Goal: Task Accomplishment & Management: Use online tool/utility

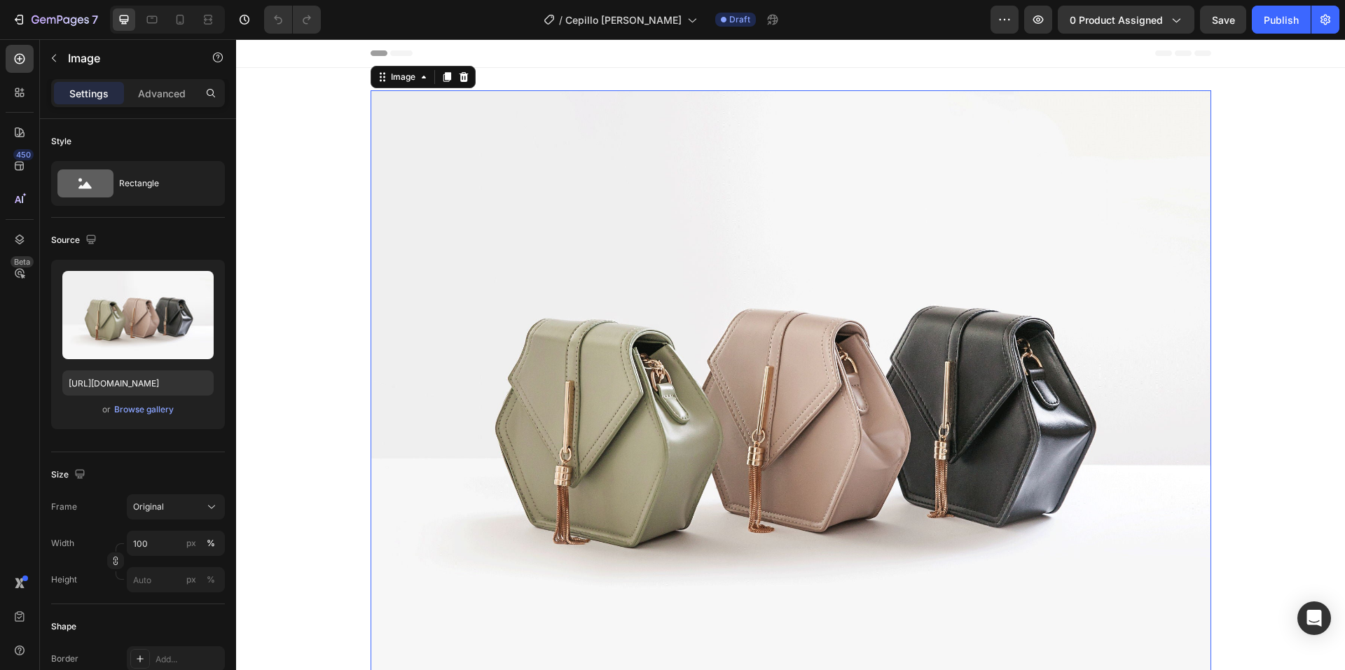
click at [680, 302] on img at bounding box center [791, 405] width 841 height 630
click at [181, 15] on icon at bounding box center [181, 20] width 8 height 10
type input "[URL][DOMAIN_NAME]"
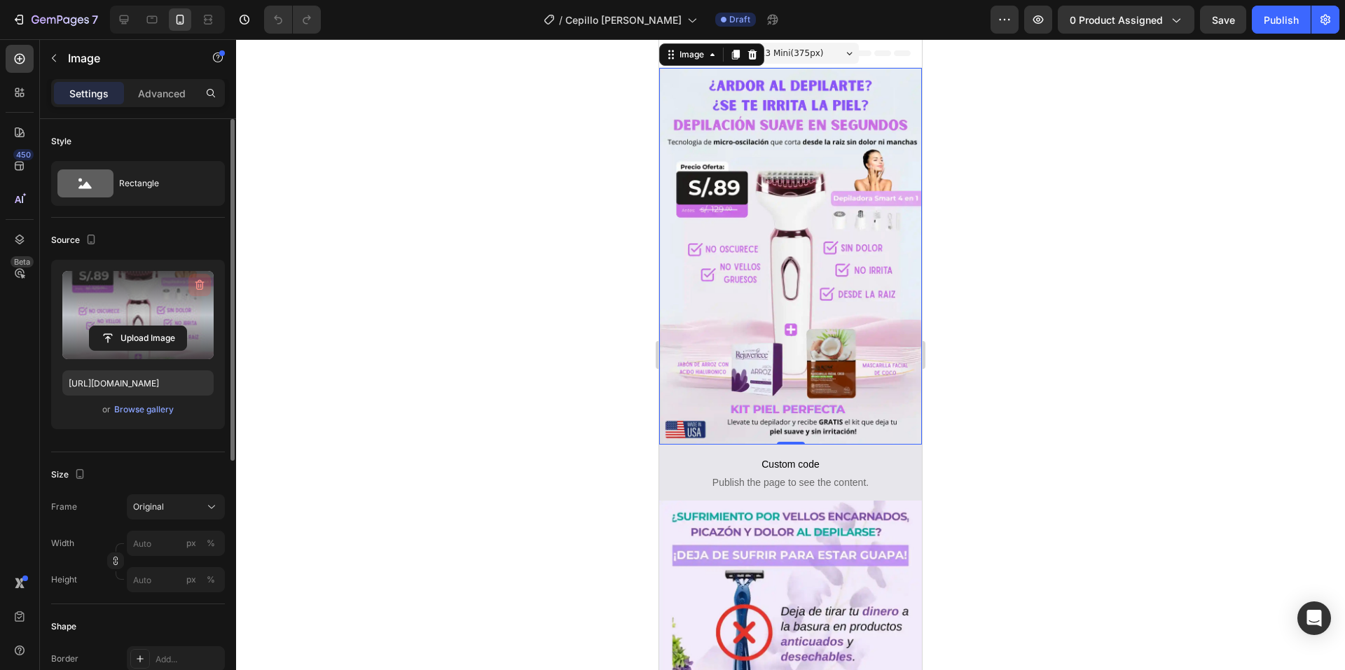
click at [198, 286] on icon "button" at bounding box center [200, 285] width 14 height 14
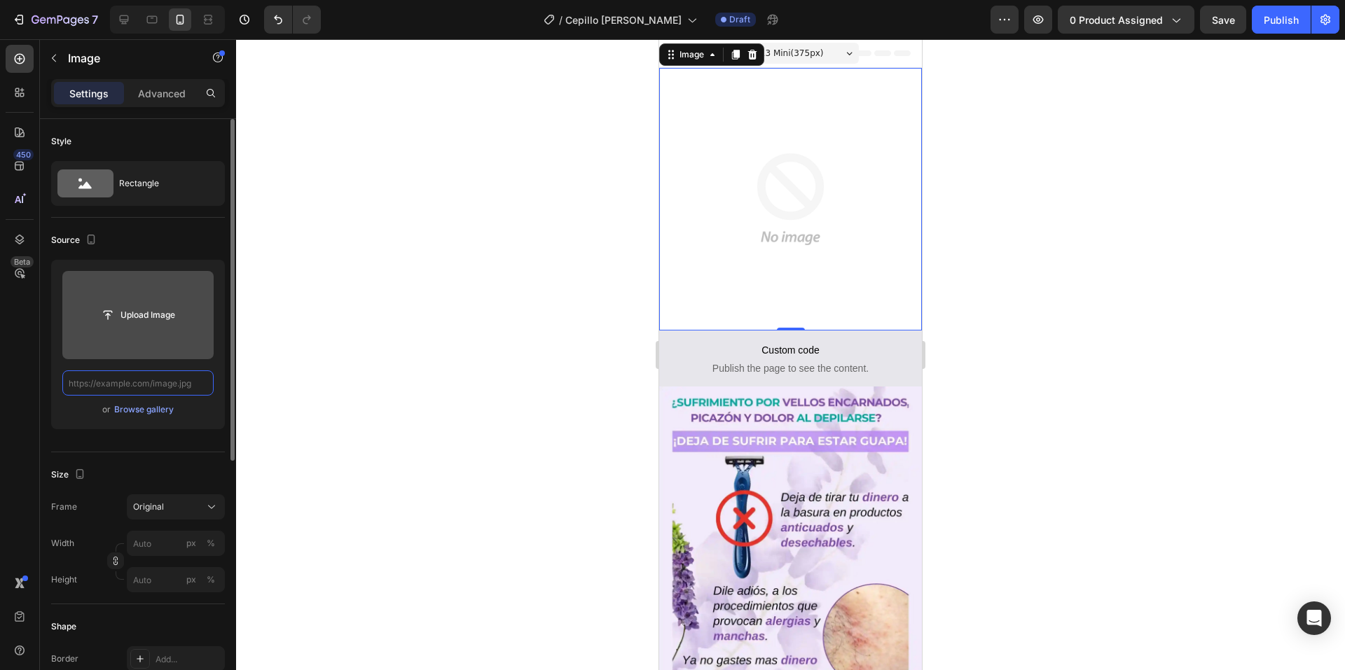
click at [179, 383] on input "text" at bounding box center [137, 383] width 151 height 25
paste input "[URL][DOMAIN_NAME]"
type input "[URL][DOMAIN_NAME]"
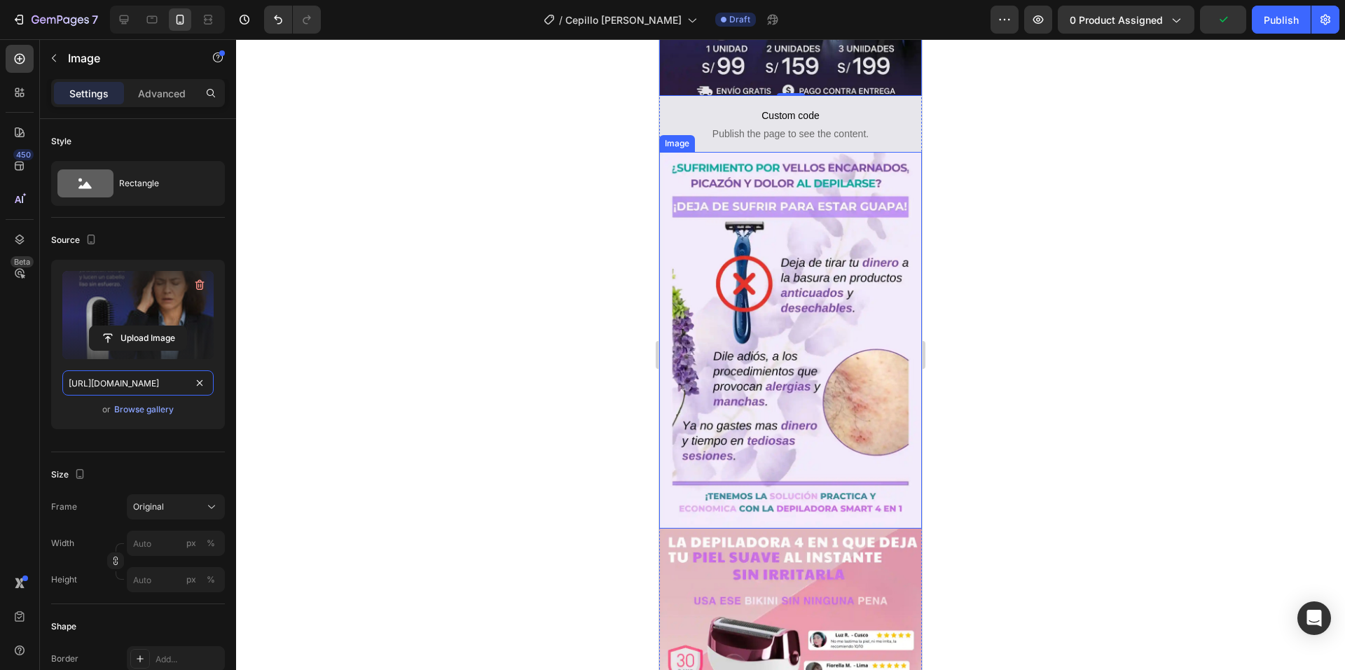
scroll to position [350, 0]
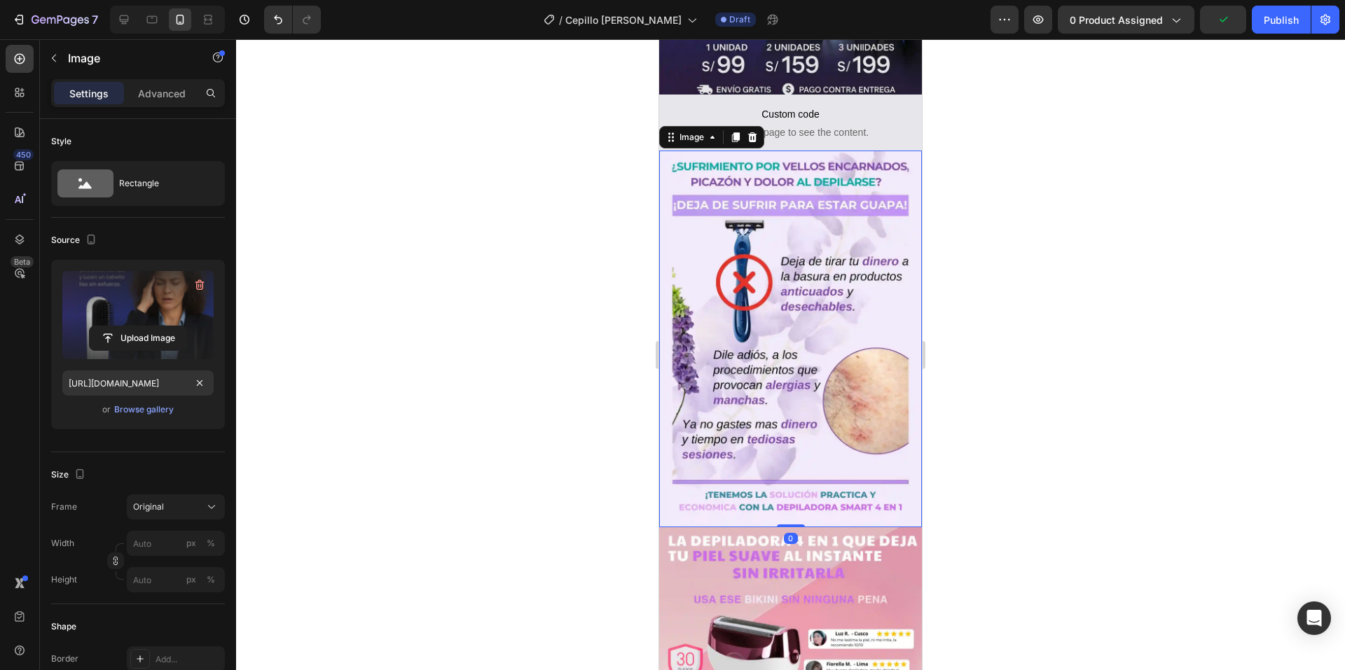
click at [745, 349] on img at bounding box center [790, 339] width 263 height 377
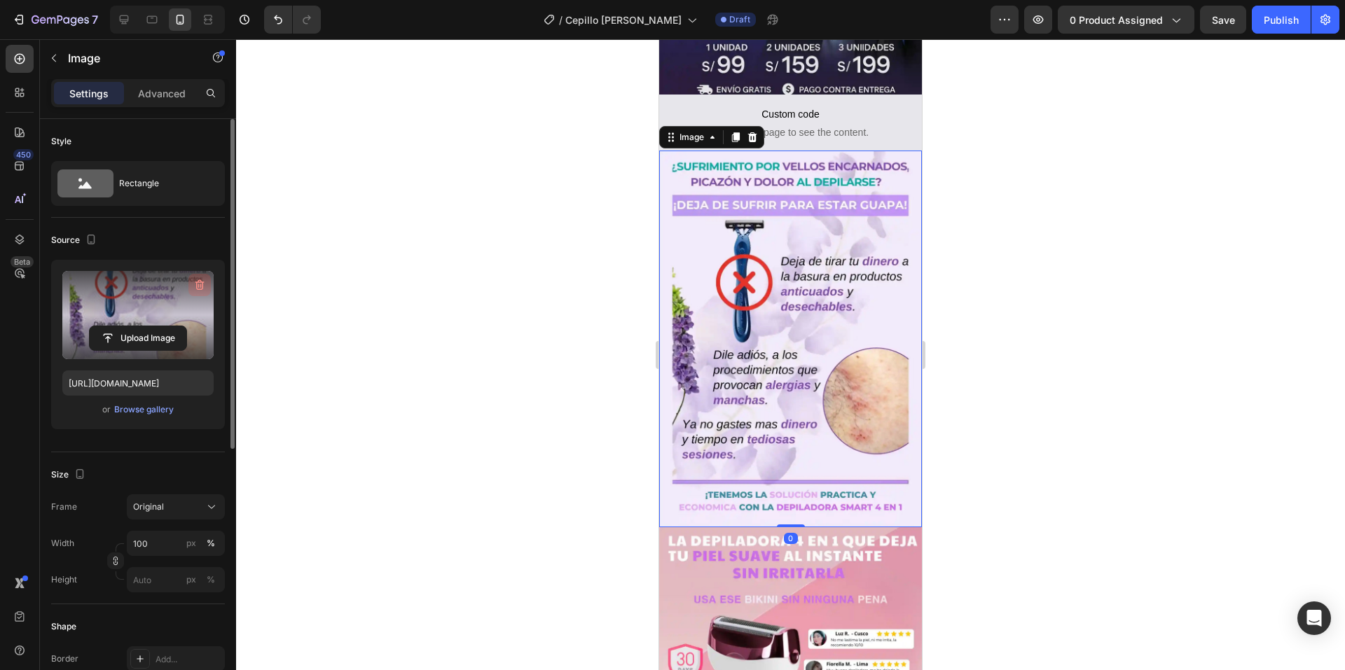
click at [198, 283] on icon "button" at bounding box center [200, 285] width 14 height 14
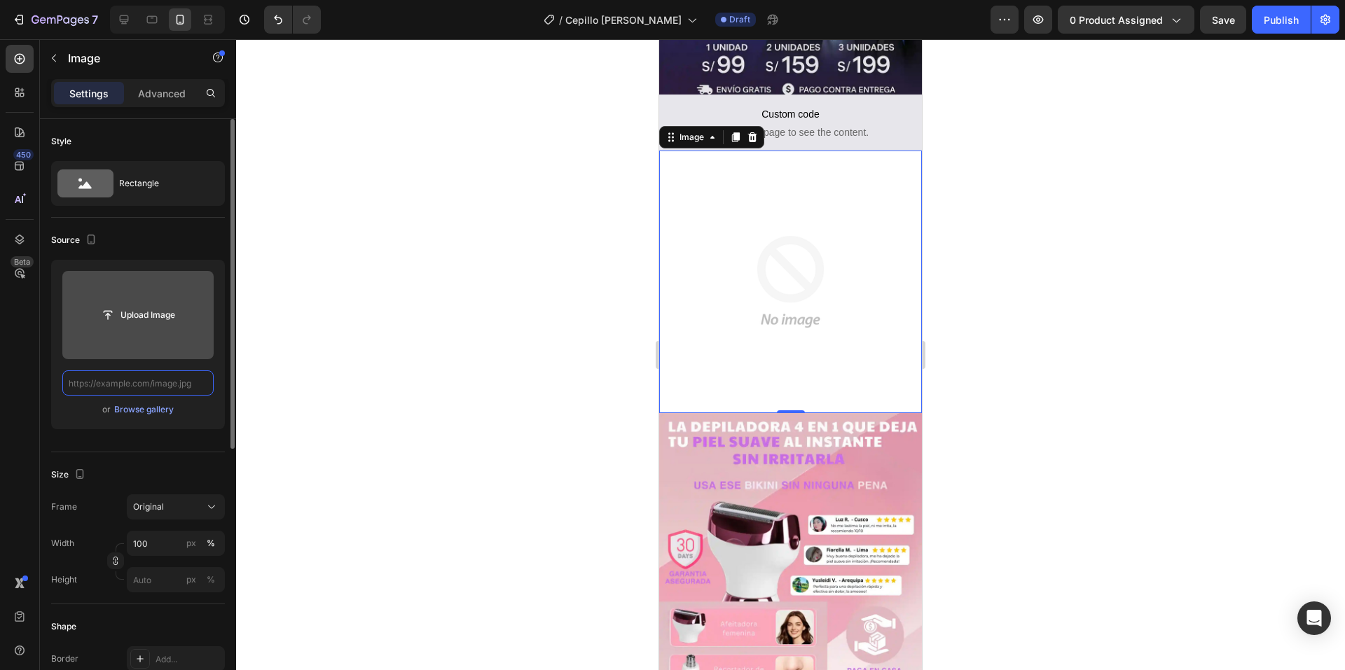
click at [155, 379] on input "text" at bounding box center [137, 383] width 151 height 25
paste input "[URL][DOMAIN_NAME]"
type input "[URL][DOMAIN_NAME]"
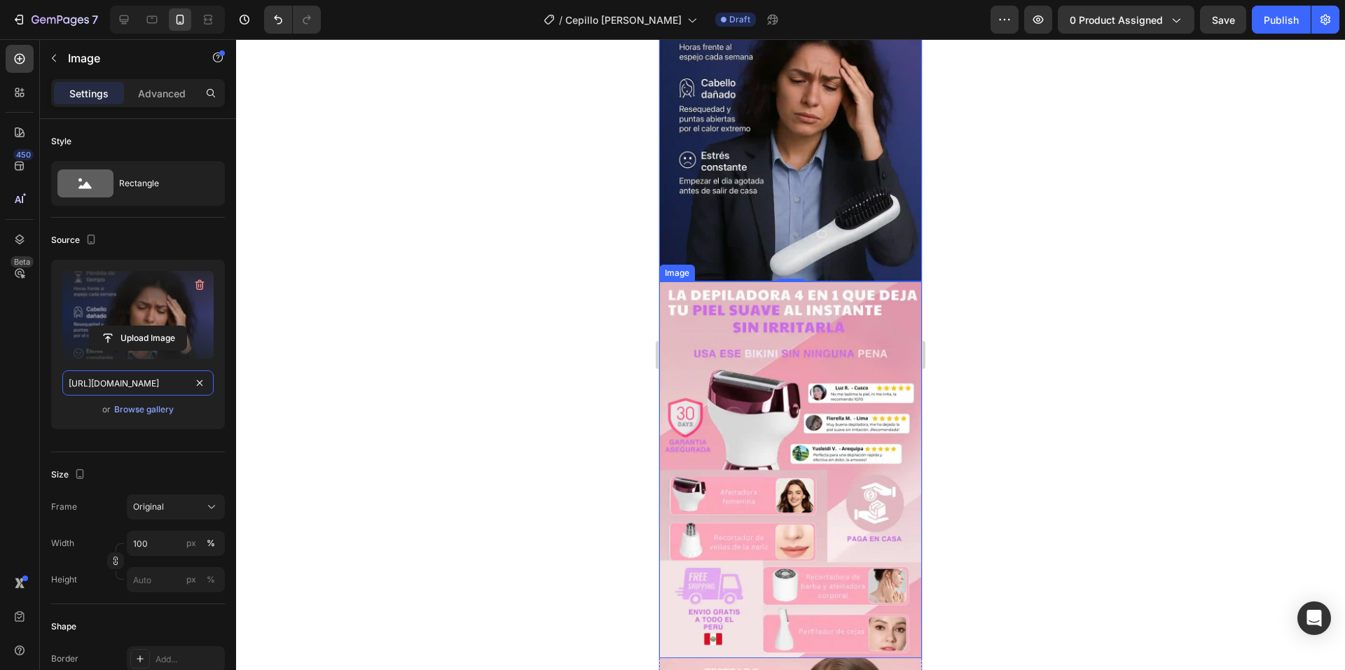
scroll to position [630, 0]
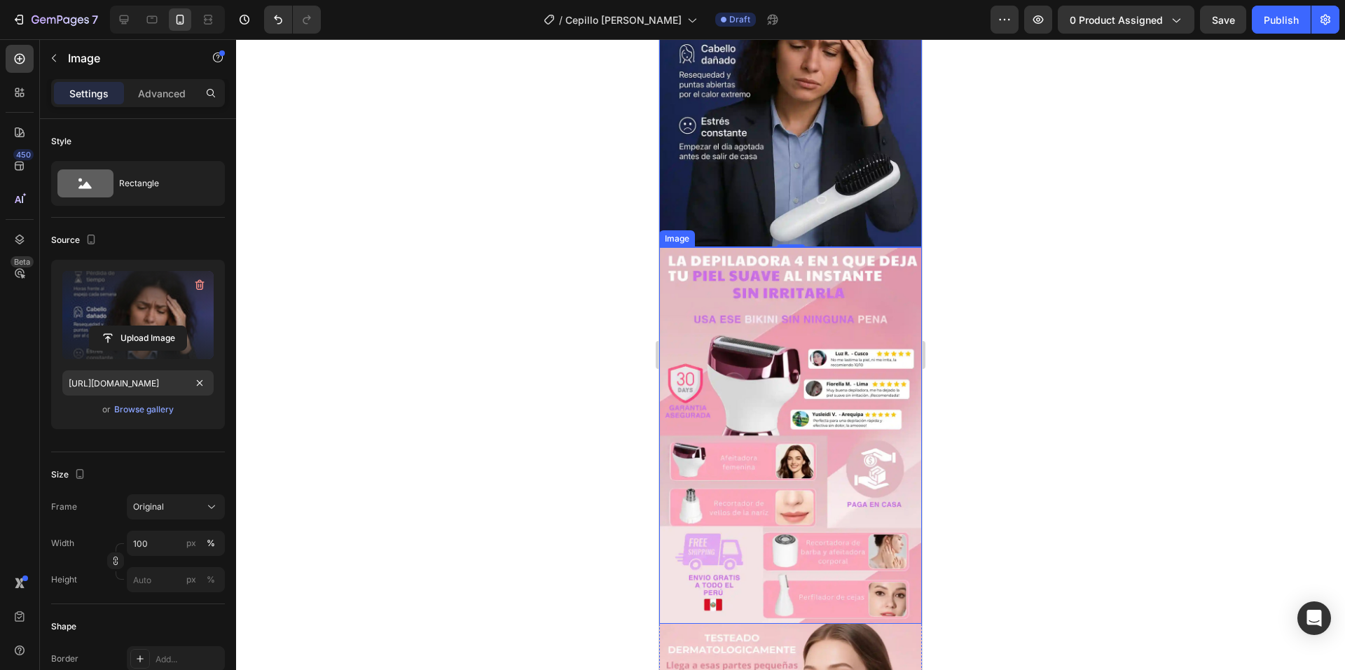
click at [731, 364] on img at bounding box center [790, 435] width 263 height 377
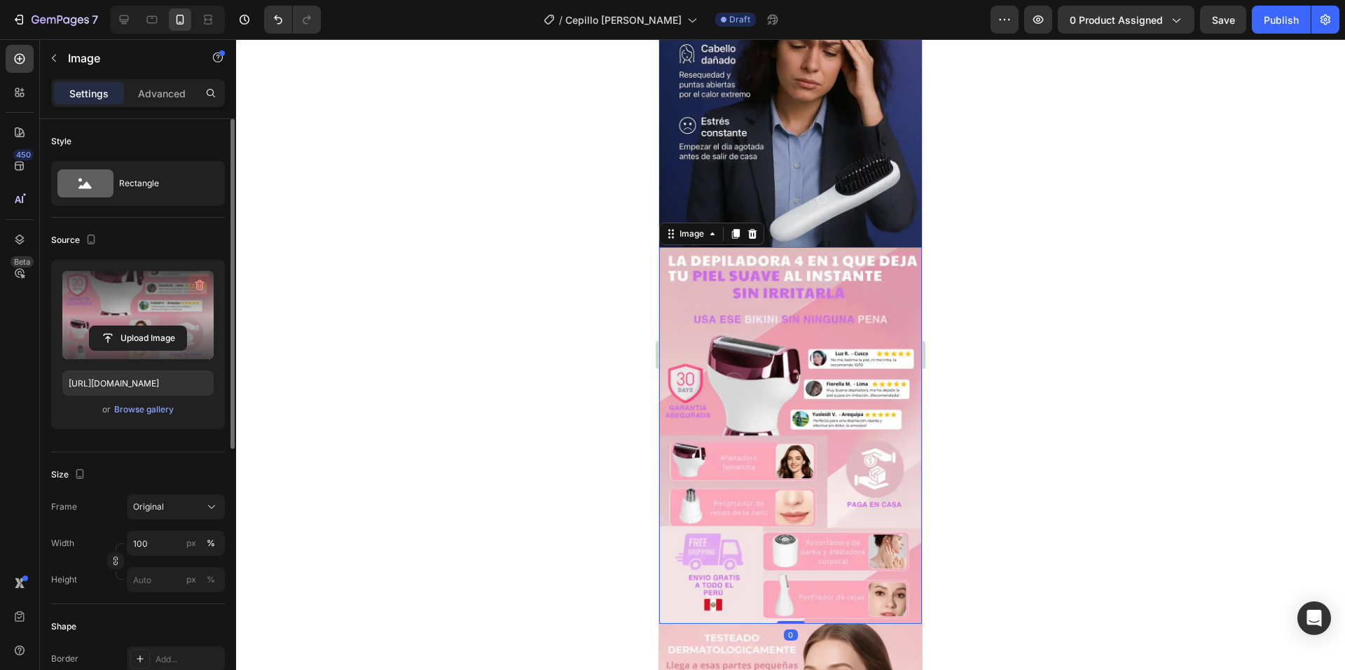
click at [201, 284] on icon "button" at bounding box center [200, 285] width 14 height 14
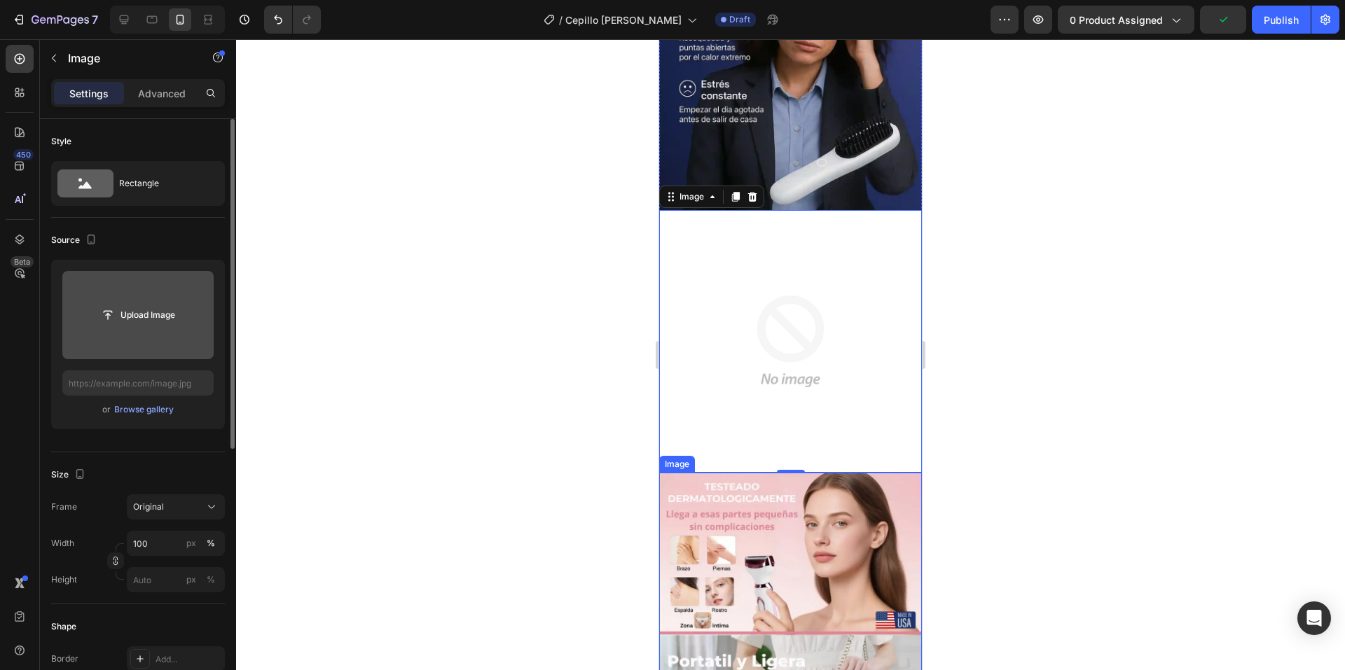
scroll to position [700, 0]
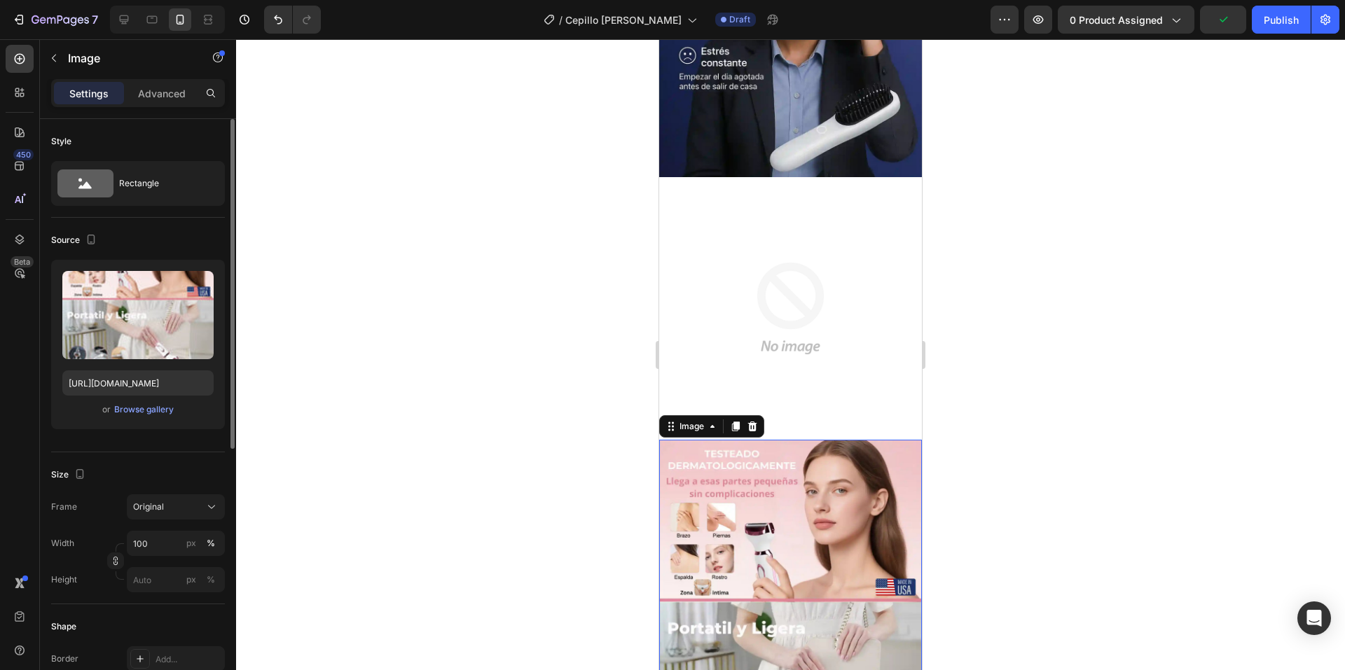
click at [855, 482] on img at bounding box center [790, 628] width 263 height 377
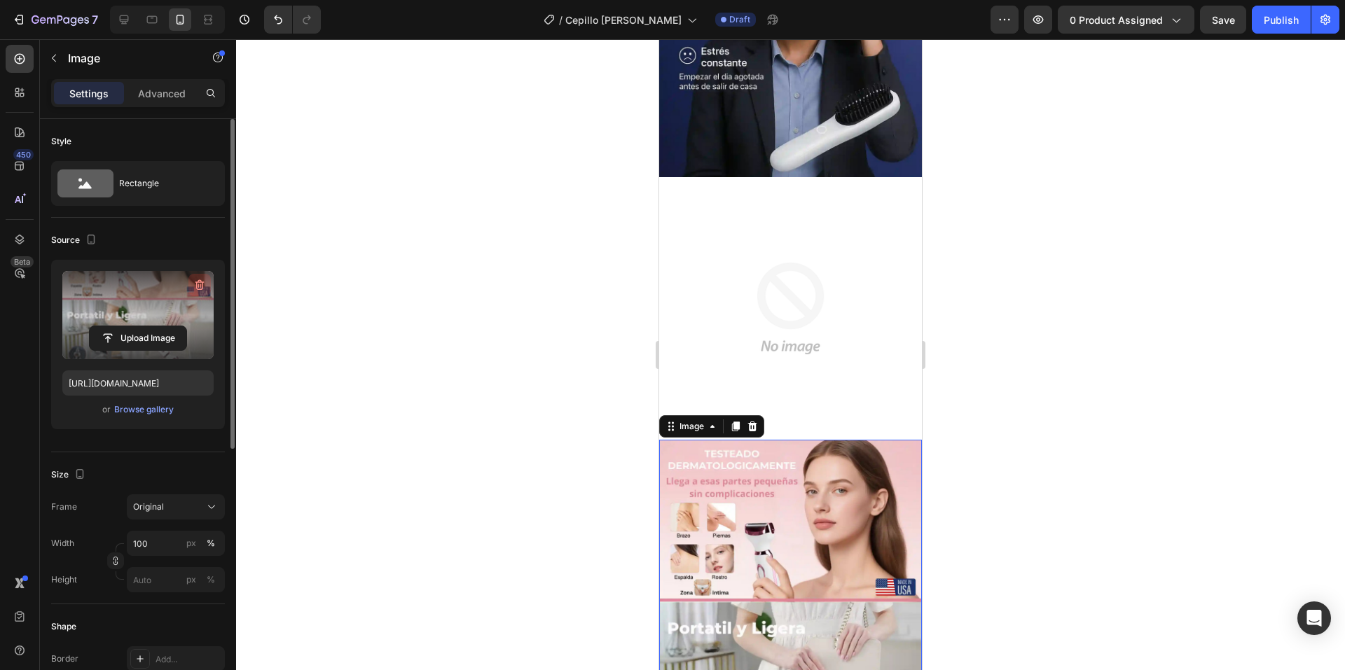
click at [202, 287] on icon "button" at bounding box center [199, 285] width 9 height 11
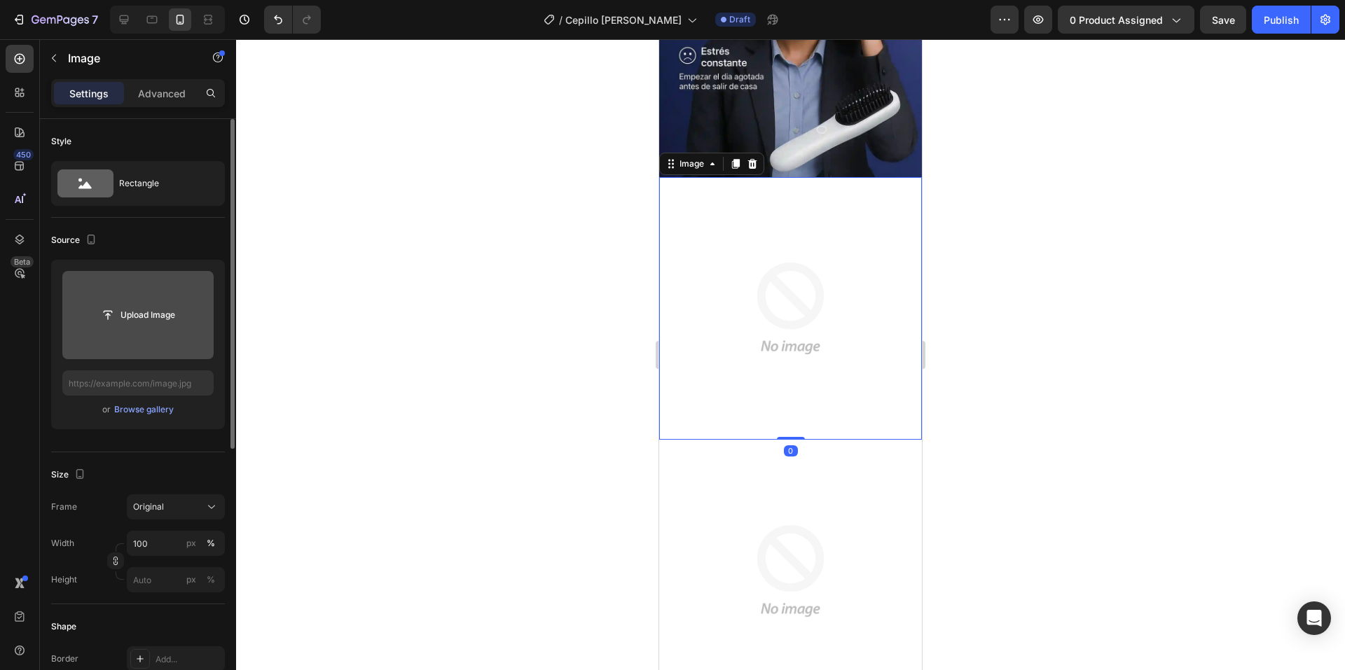
click at [700, 277] on img at bounding box center [790, 308] width 263 height 263
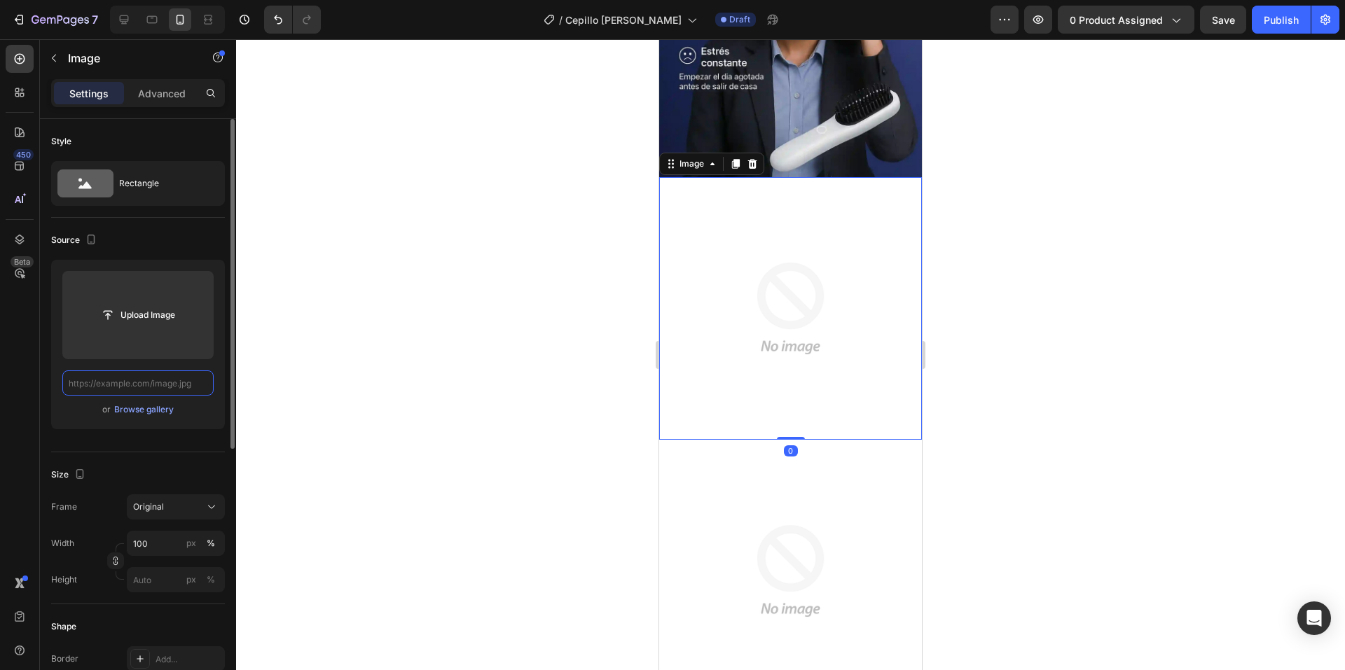
click at [141, 389] on input "text" at bounding box center [137, 383] width 151 height 25
click at [145, 382] on input "text" at bounding box center [137, 383] width 151 height 25
paste input "[URL][DOMAIN_NAME]"
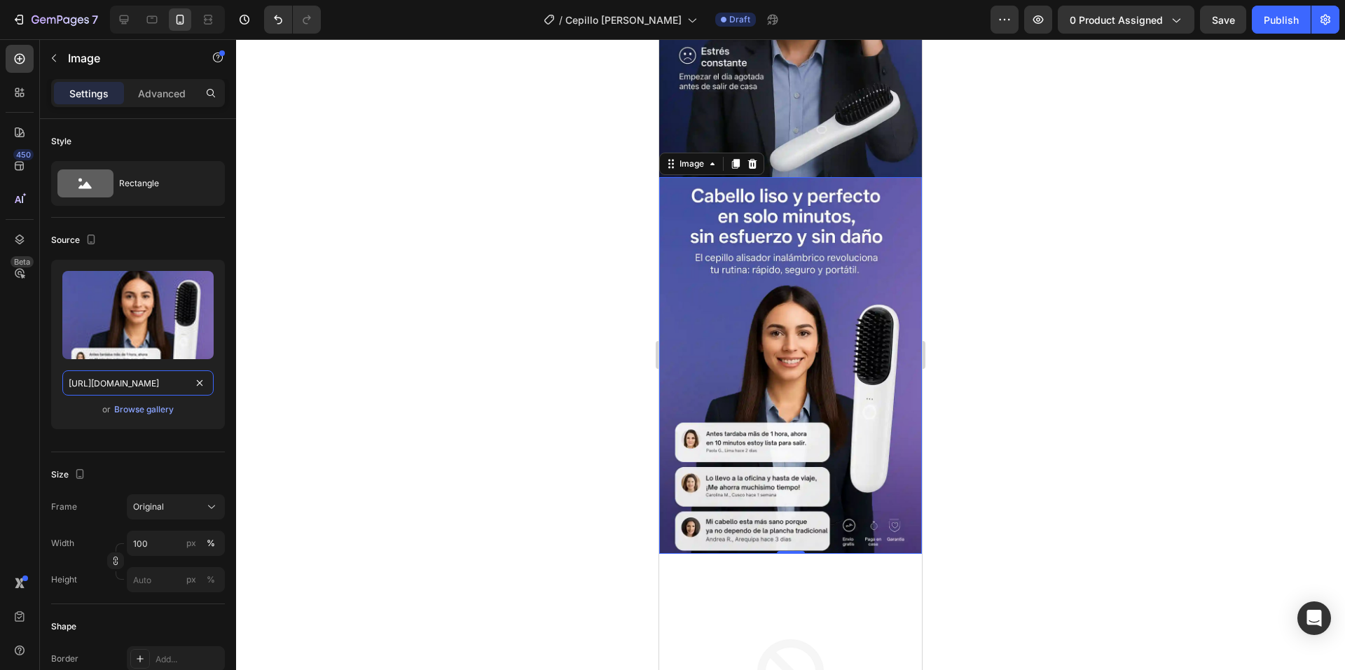
type input "[URL][DOMAIN_NAME]"
click at [1047, 338] on div at bounding box center [790, 354] width 1109 height 631
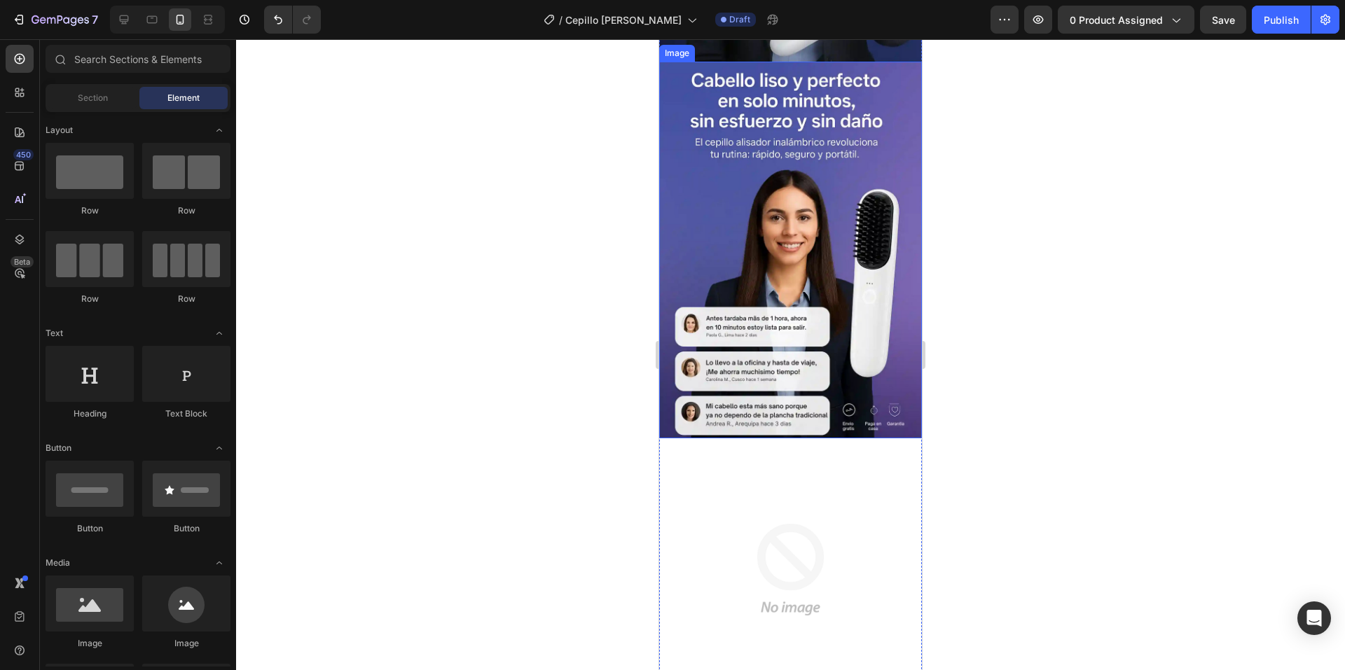
scroll to position [841, 0]
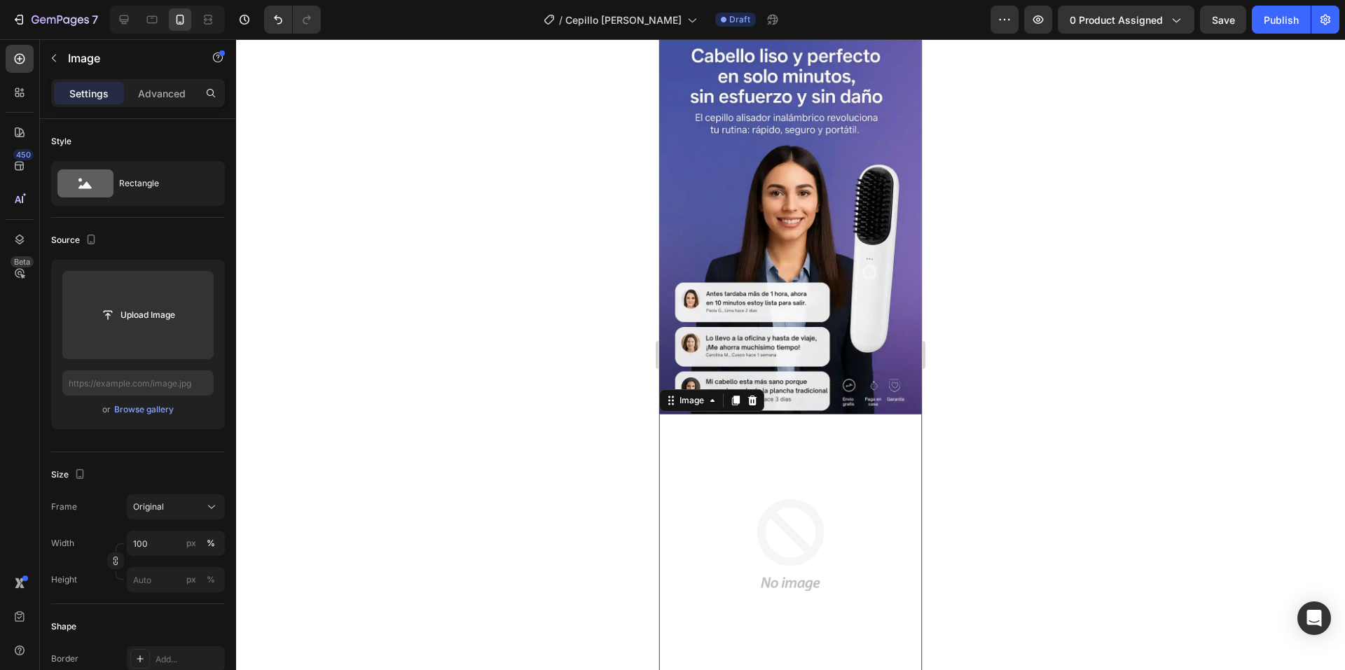
click at [726, 432] on img at bounding box center [790, 545] width 263 height 263
click at [757, 395] on icon at bounding box center [752, 400] width 11 height 11
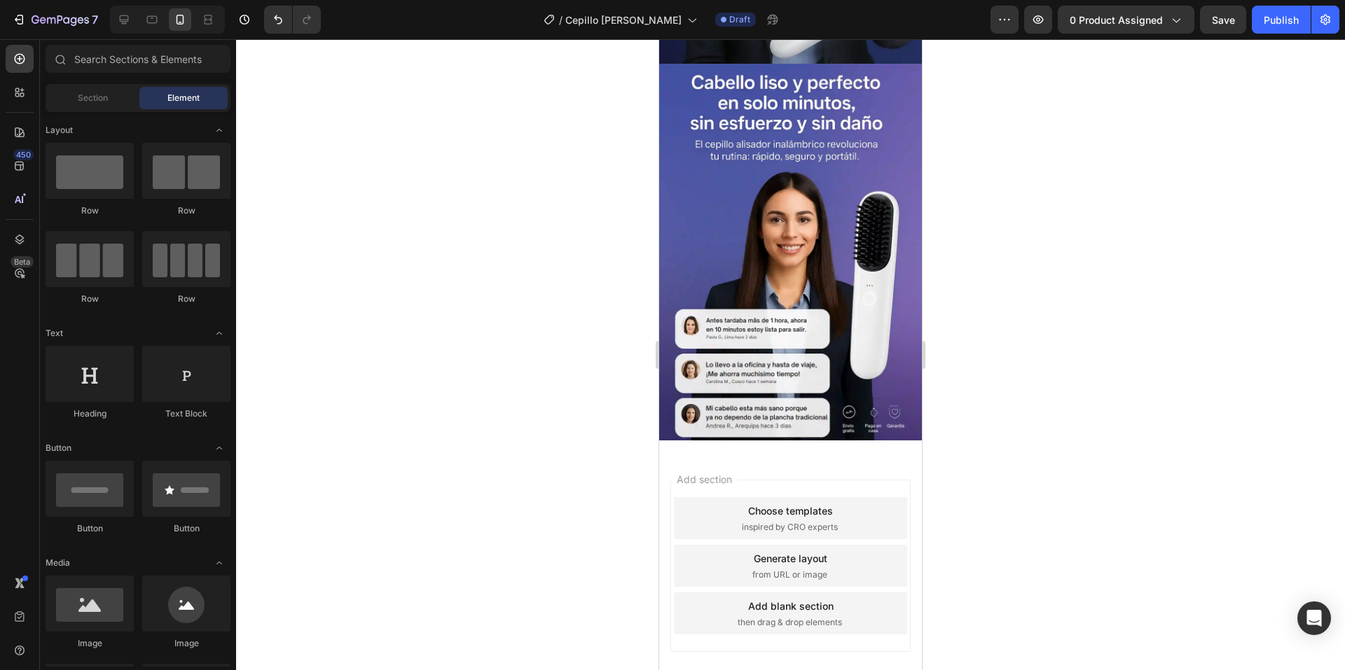
click at [1021, 351] on div at bounding box center [790, 354] width 1109 height 631
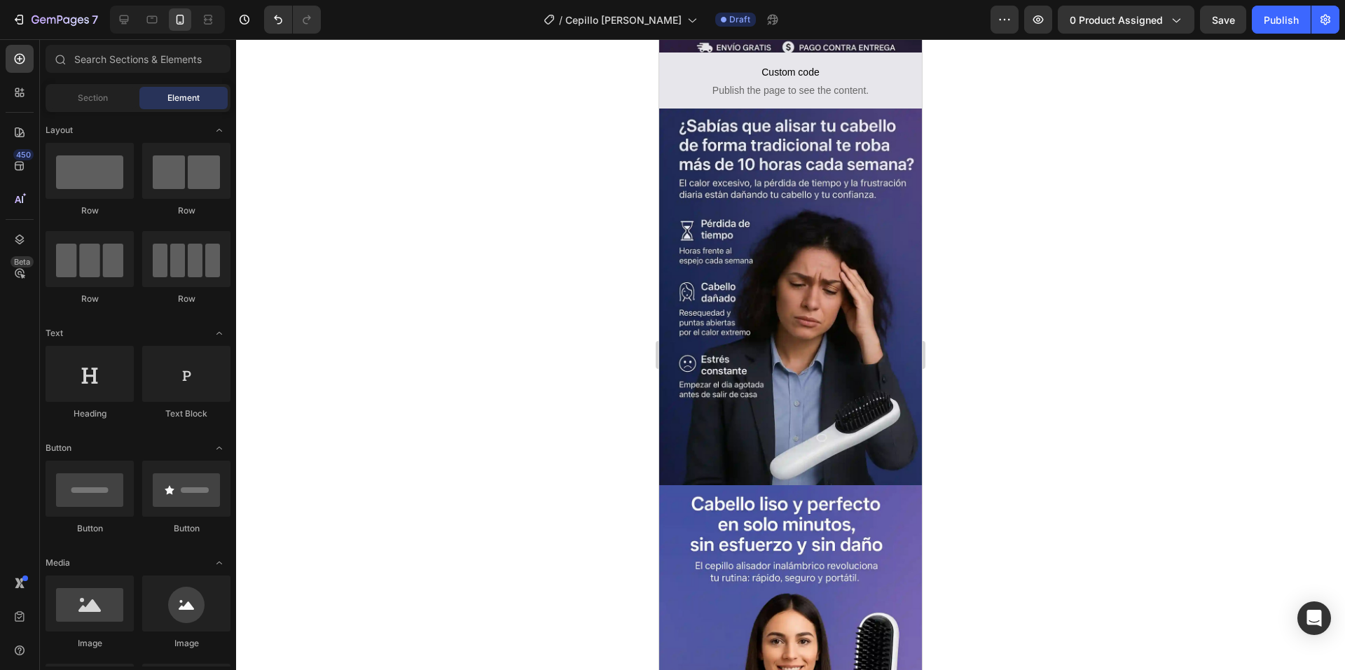
scroll to position [324, 0]
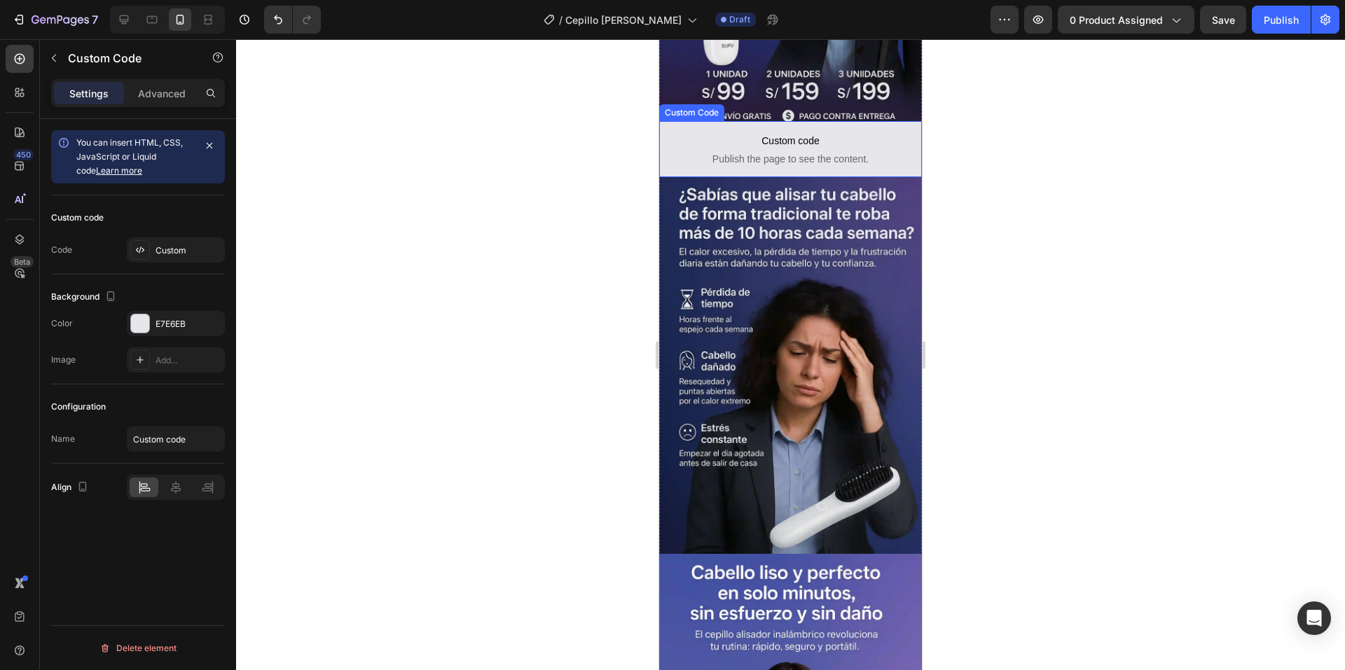
click at [687, 132] on span "Custom code" at bounding box center [790, 140] width 263 height 17
click at [143, 324] on div at bounding box center [140, 324] width 18 height 18
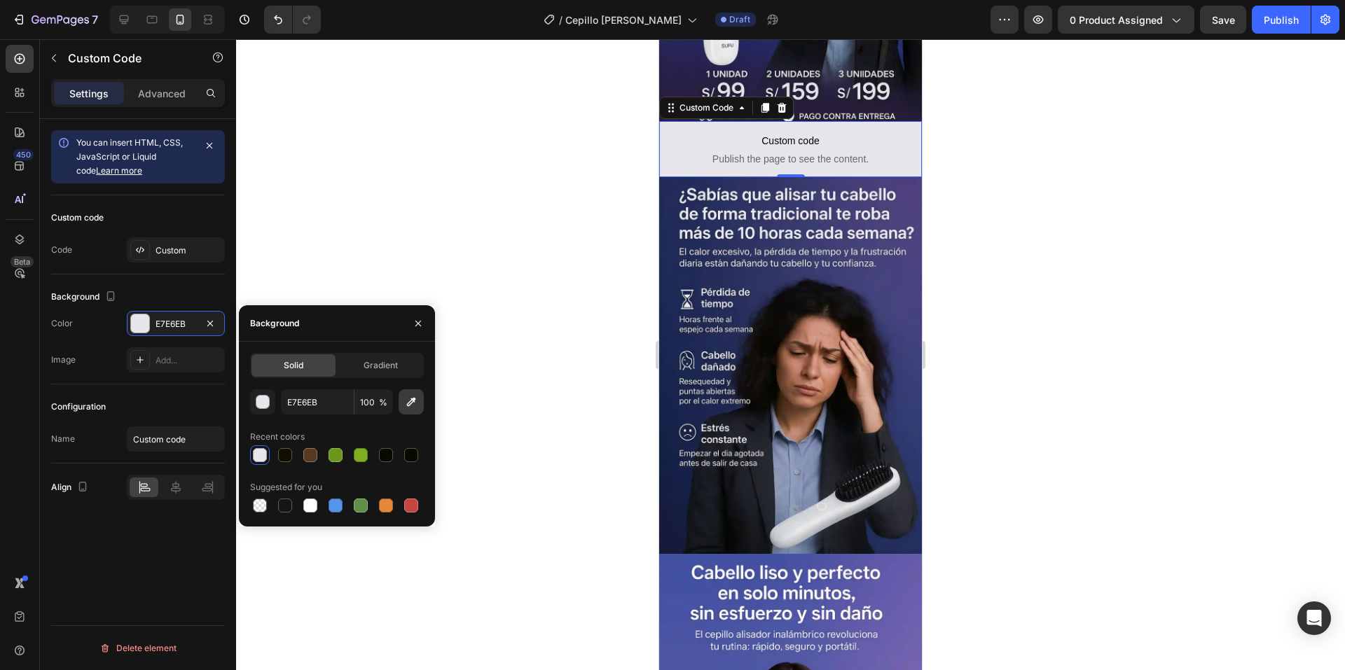
click at [410, 406] on icon "button" at bounding box center [411, 402] width 14 height 14
type input "261D37"
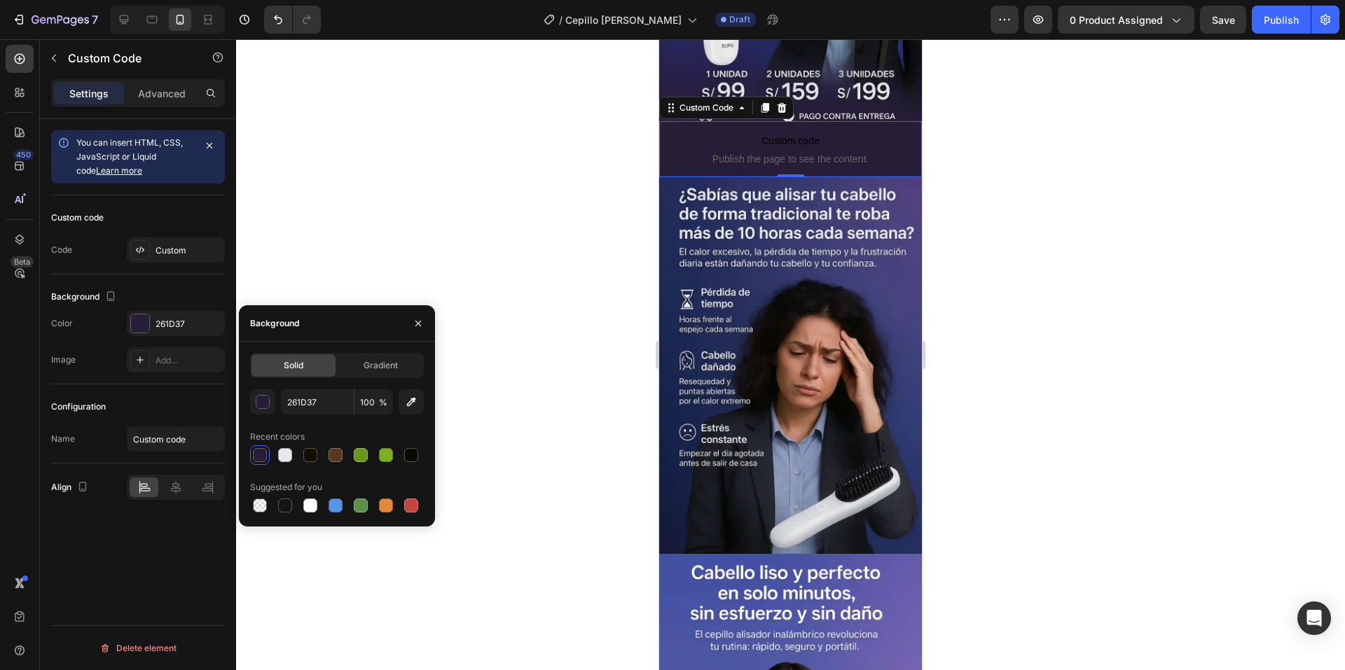
click at [445, 165] on div at bounding box center [790, 354] width 1109 height 631
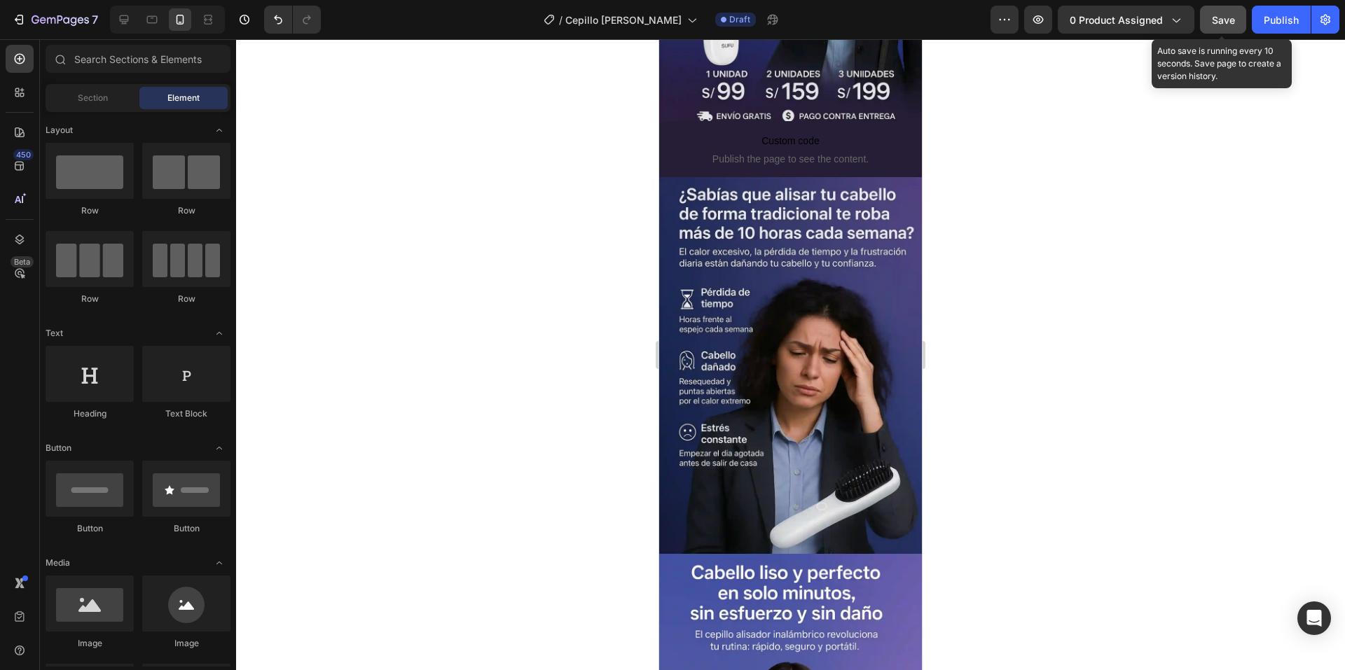
click at [1220, 22] on span "Save" at bounding box center [1223, 20] width 23 height 12
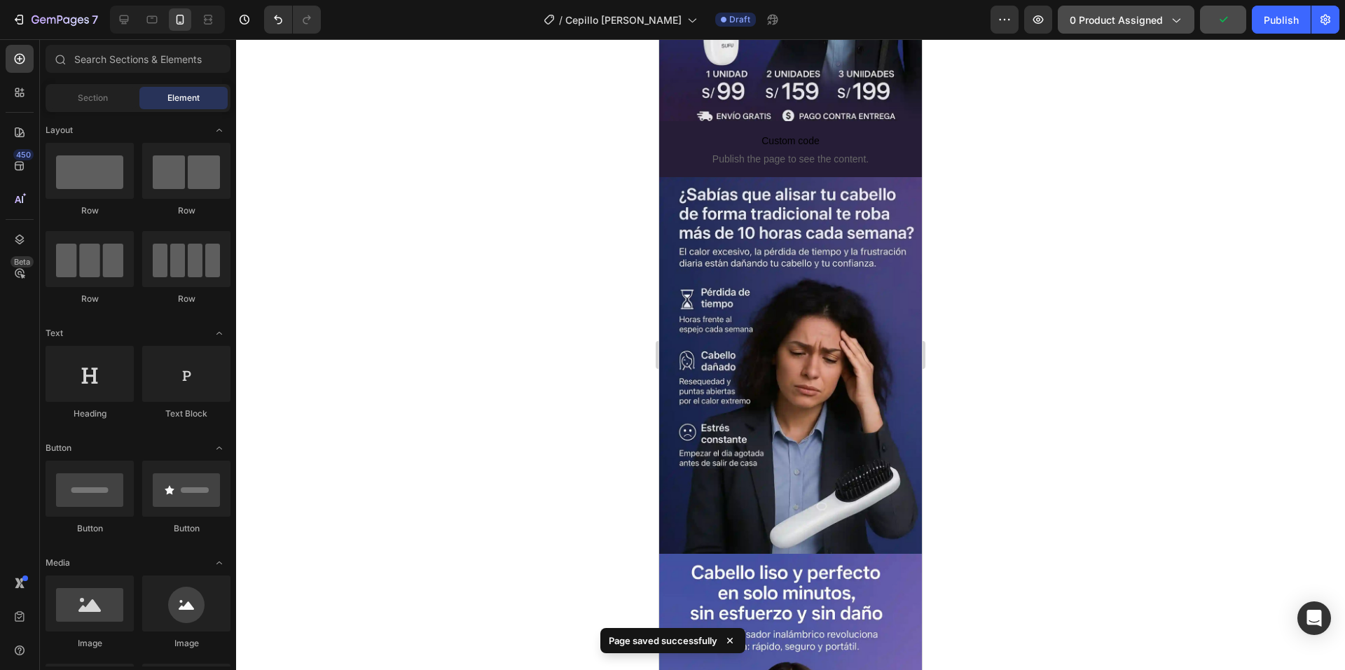
click at [1114, 22] on span "0 product assigned" at bounding box center [1116, 20] width 93 height 15
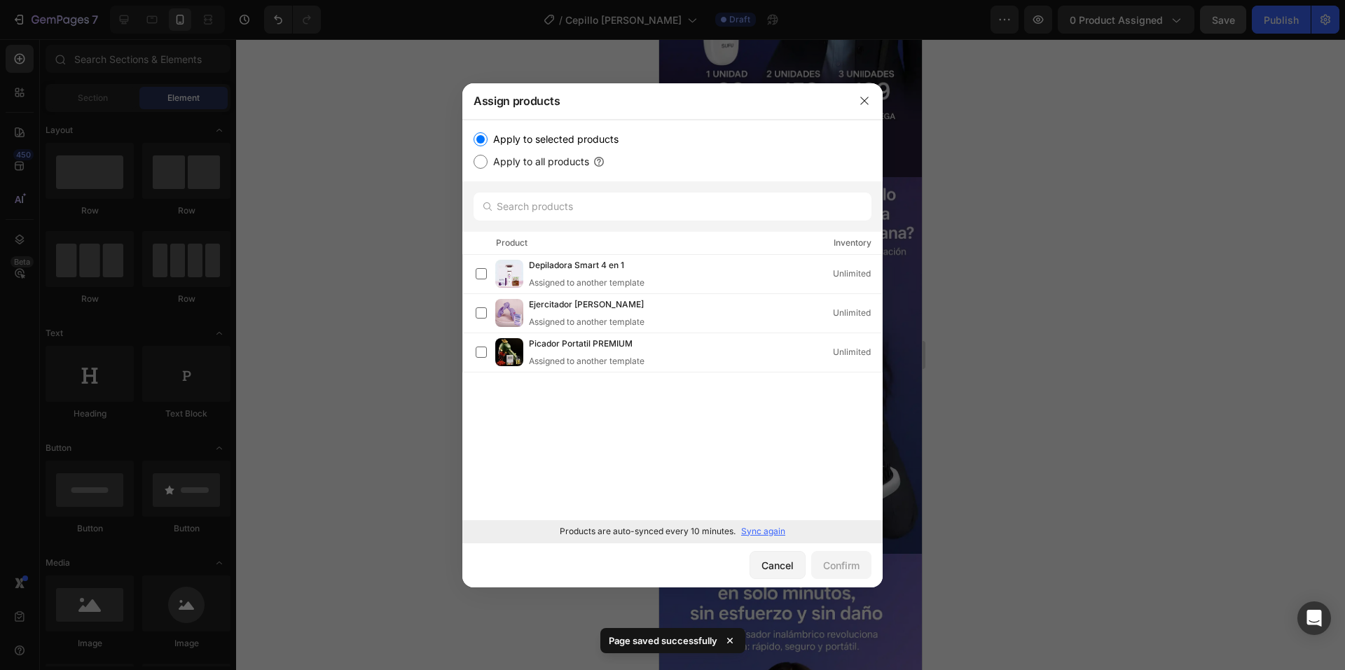
click at [766, 529] on p "Sync again" at bounding box center [763, 531] width 44 height 13
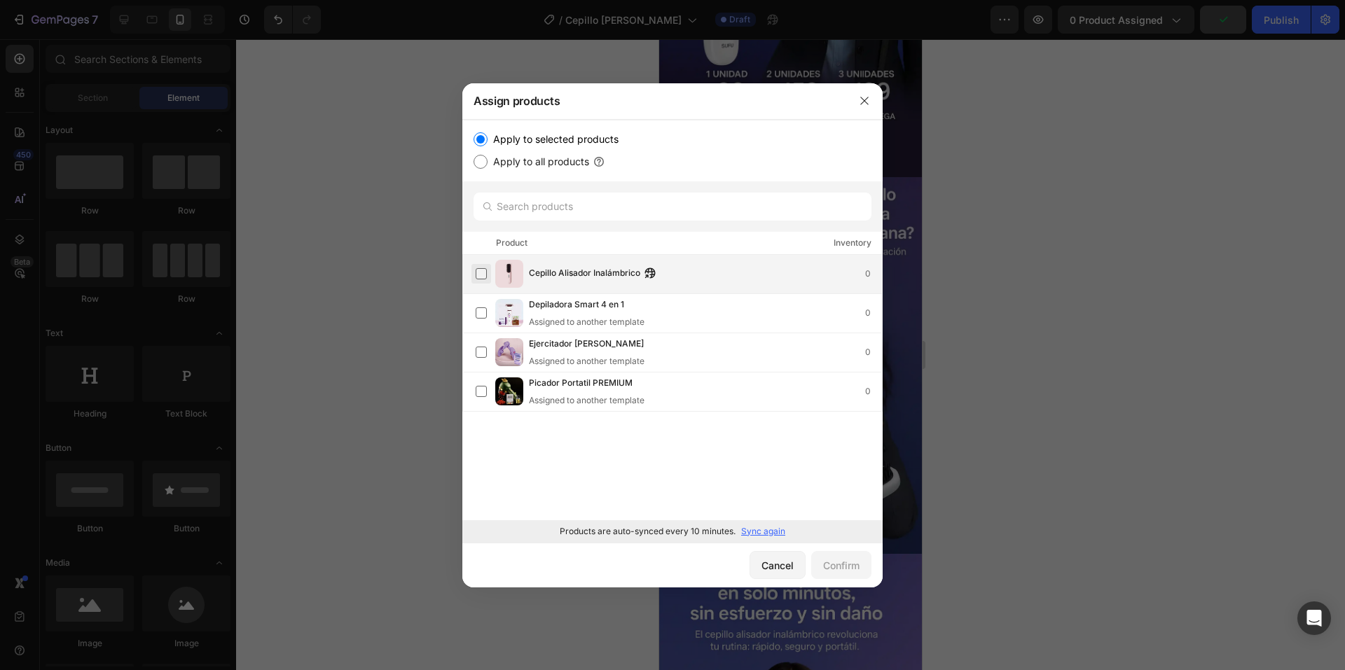
click at [481, 276] on label at bounding box center [481, 273] width 11 height 11
click at [843, 566] on div "Confirm" at bounding box center [841, 565] width 36 height 15
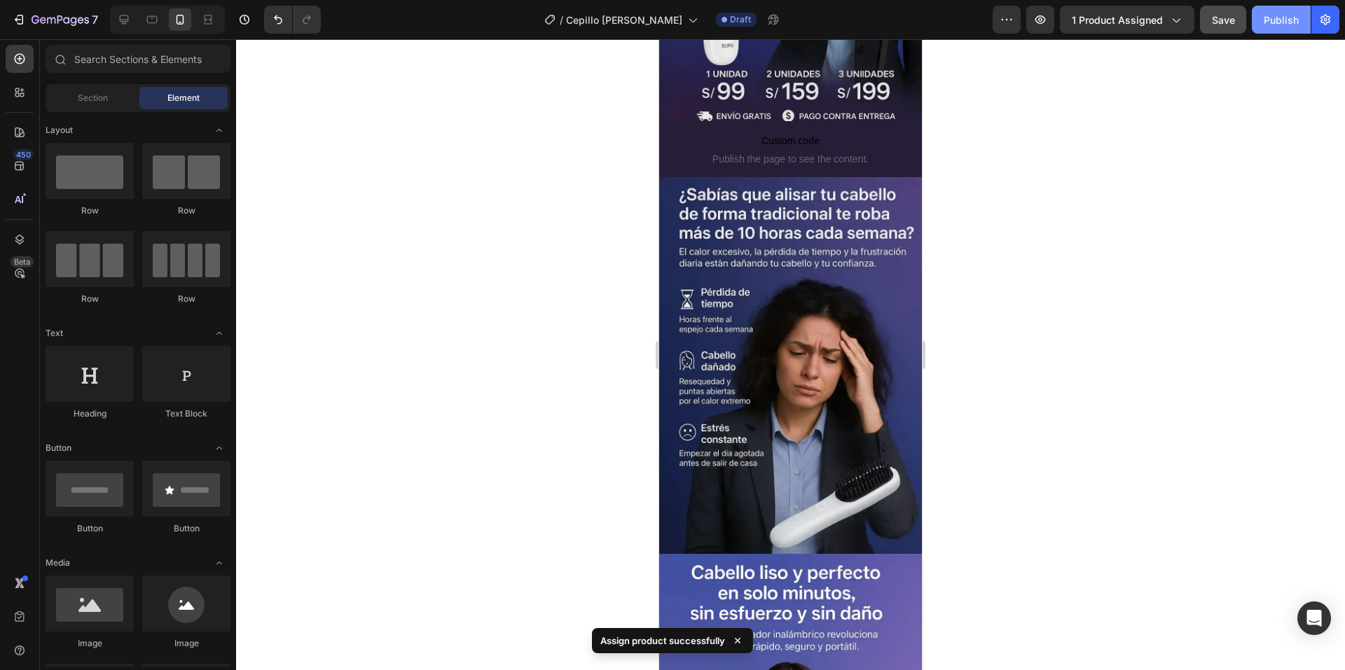
click at [1275, 18] on div "Publish" at bounding box center [1281, 20] width 35 height 15
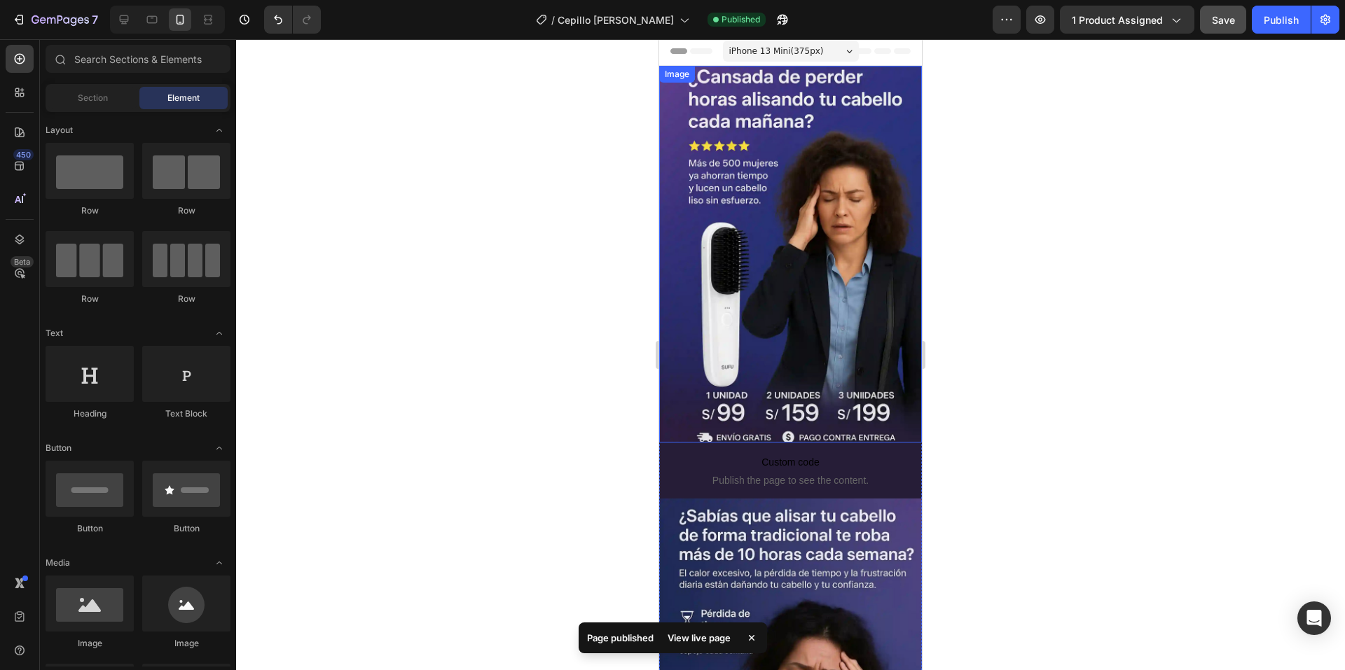
scroll to position [0, 0]
